Goal: Information Seeking & Learning: Learn about a topic

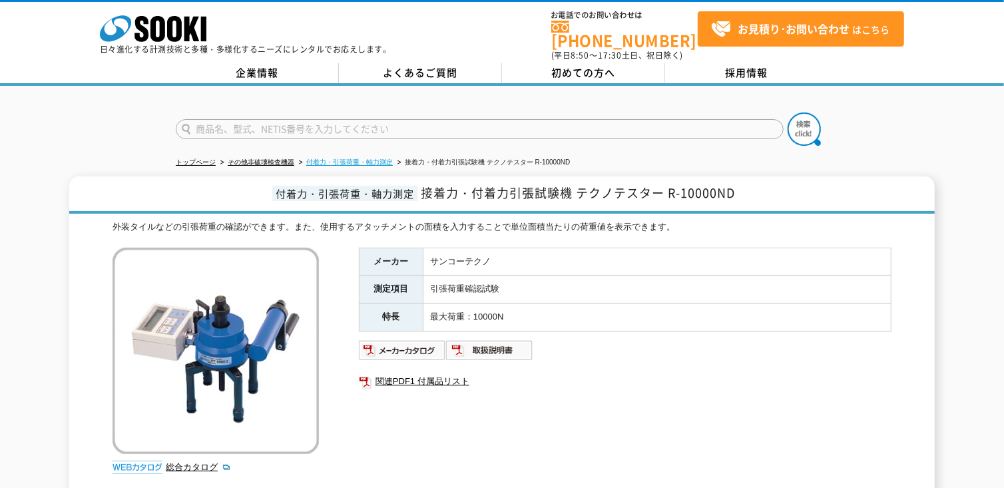
click at [381, 158] on link "付着力・引張荷重・軸力測定" at bounding box center [349, 161] width 87 height 7
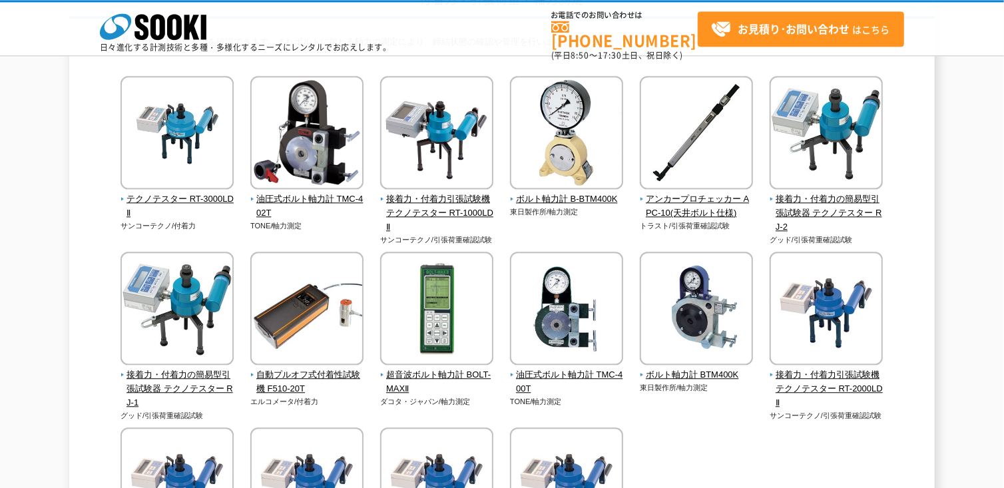
scroll to position [93, 0]
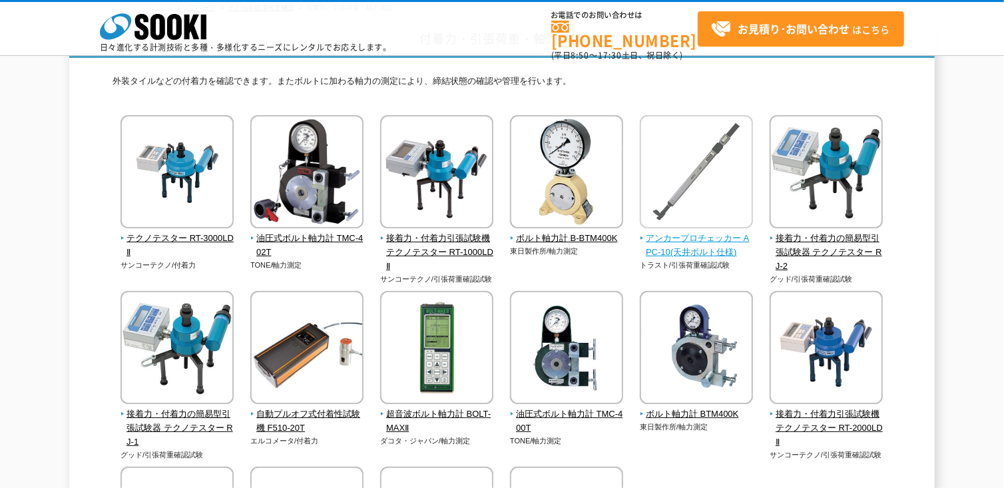
click at [701, 212] on img at bounding box center [696, 173] width 113 height 116
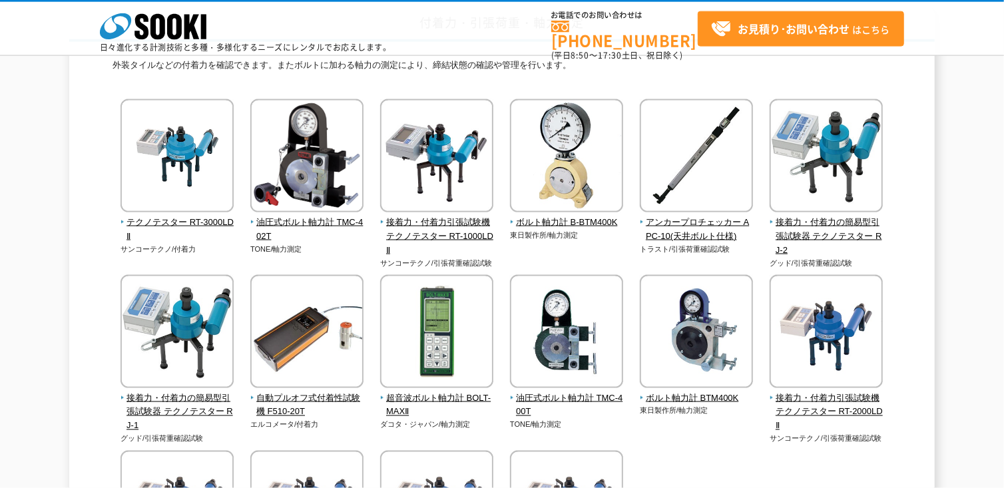
scroll to position [93, 0]
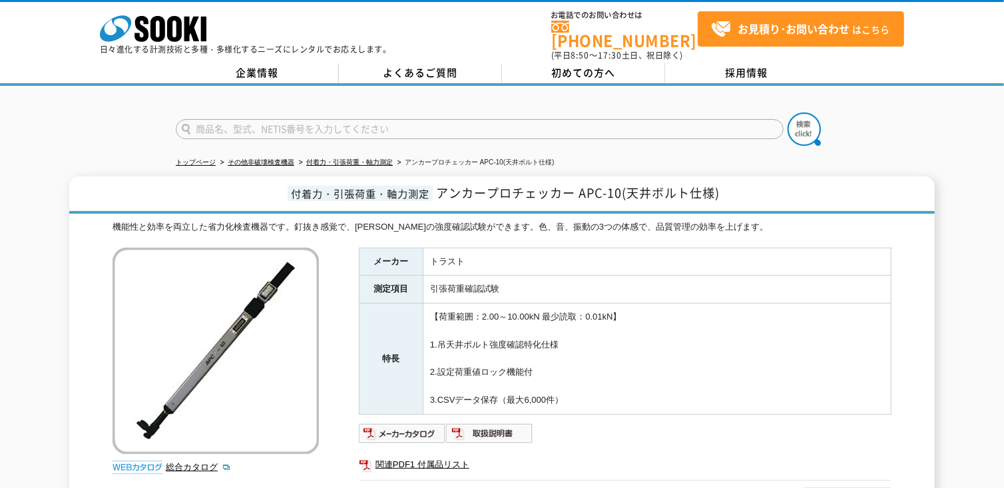
click at [803, 155] on ul "トップページ その他非破壊検査機器 付着力・引張荷重・軸力測定 アンカープロチェッカー APC-10(天井ボルト仕様)" at bounding box center [502, 162] width 652 height 27
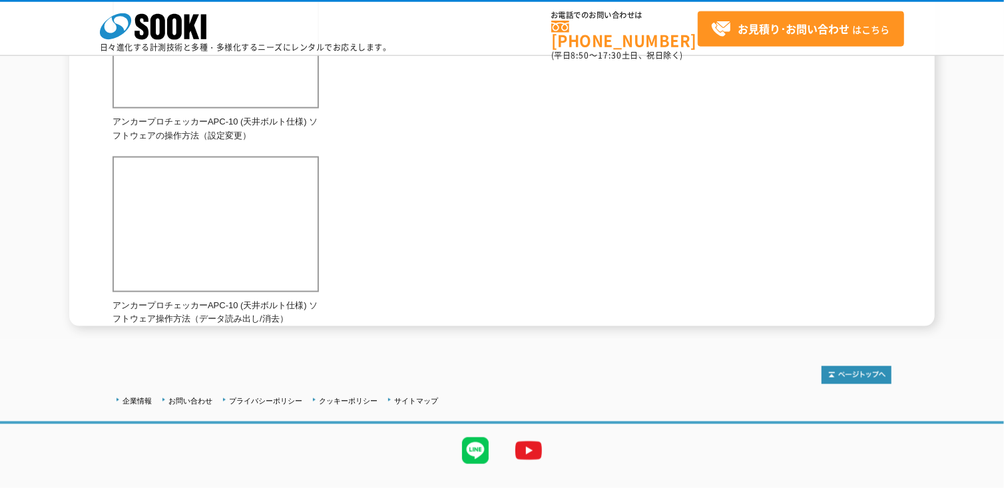
scroll to position [1035, 0]
